Goal: Obtain resource: Download file/media

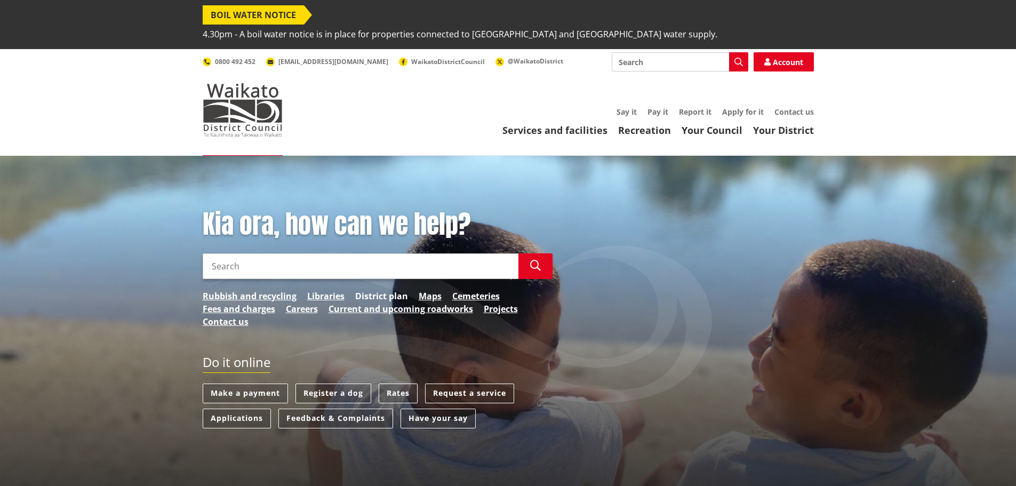
click at [376, 290] on link "District plan" at bounding box center [381, 296] width 53 height 13
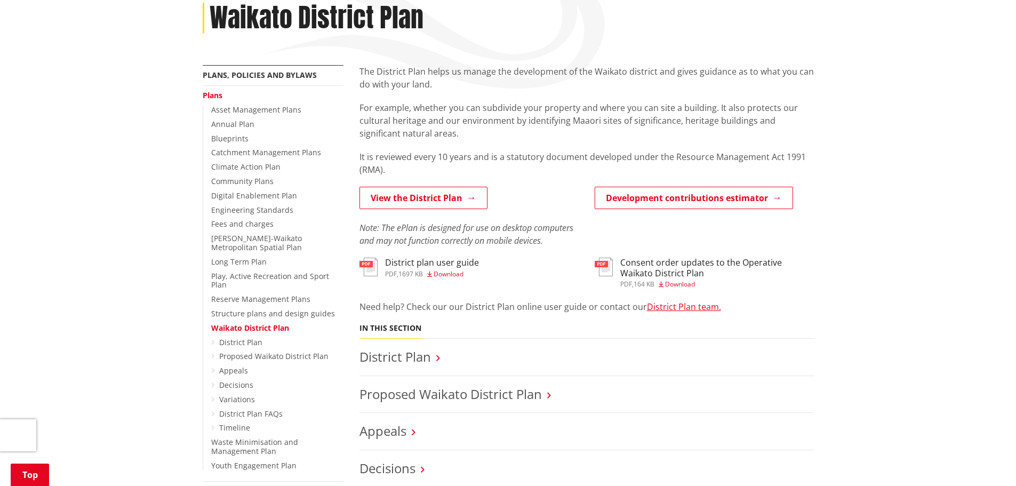
scroll to position [267, 0]
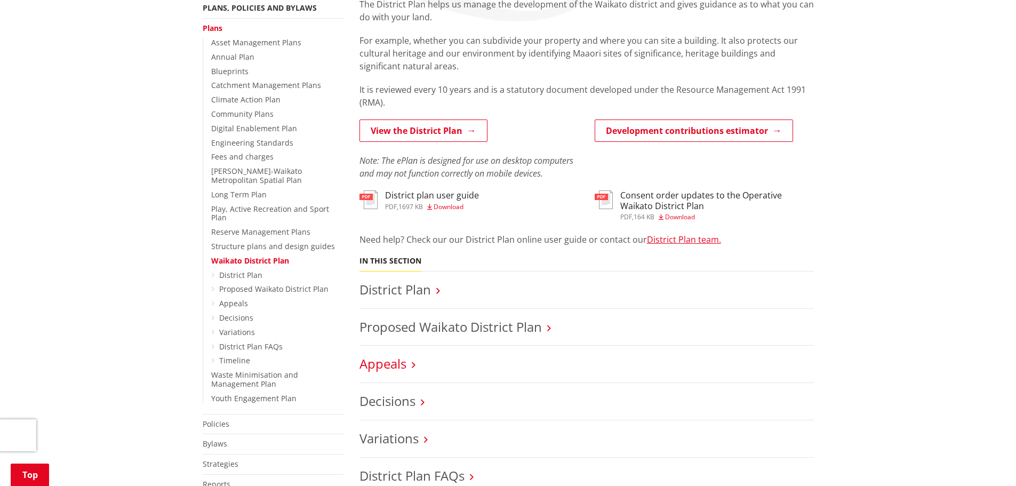
click at [394, 355] on link "Appeals" at bounding box center [383, 364] width 47 height 18
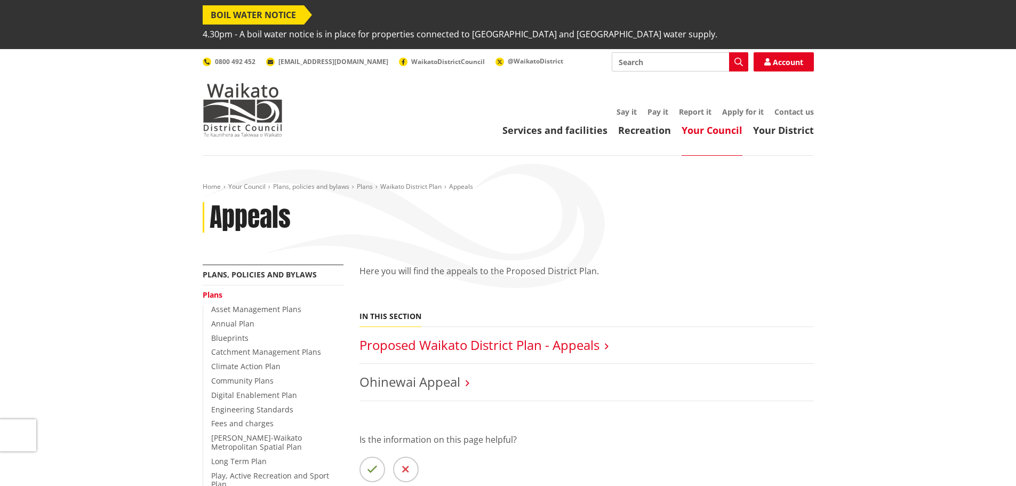
click at [559, 336] on link "Proposed Waikato District Plan - Appeals" at bounding box center [480, 345] width 240 height 18
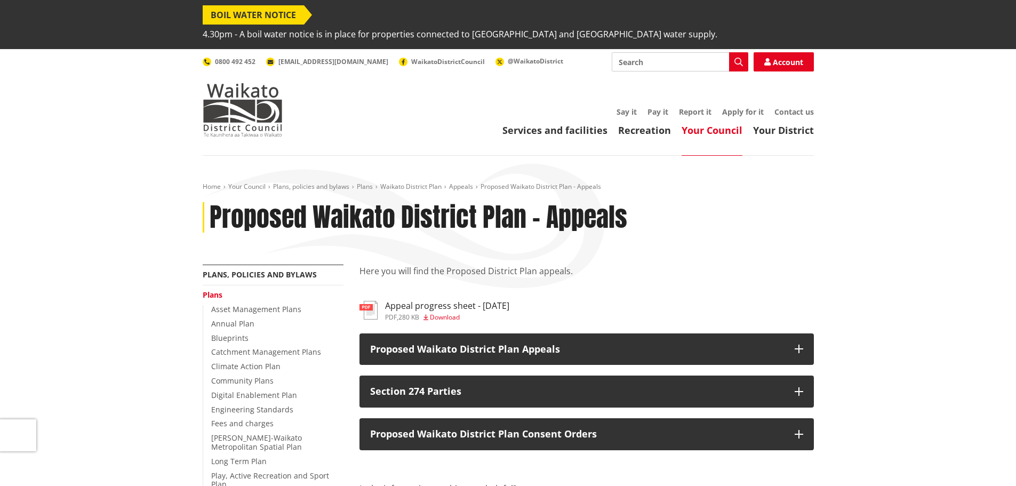
click at [439, 313] on span "Download" at bounding box center [445, 317] width 30 height 9
